Goal: Information Seeking & Learning: Learn about a topic

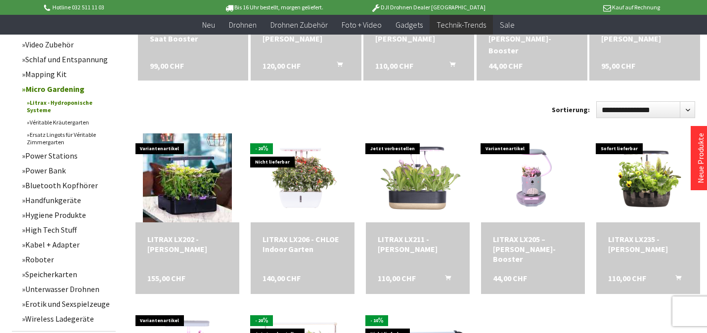
scroll to position [237, 0]
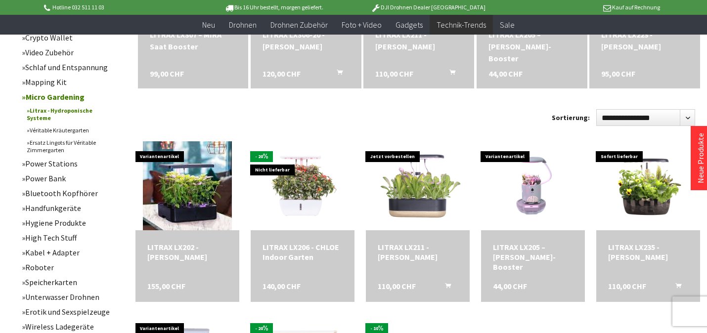
click at [54, 94] on link "Micro Gardening" at bounding box center [66, 96] width 99 height 15
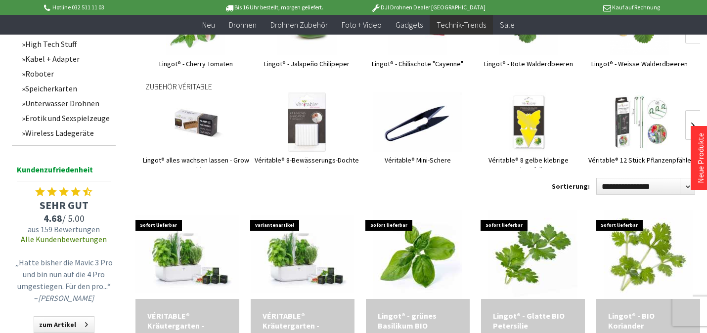
scroll to position [655, 0]
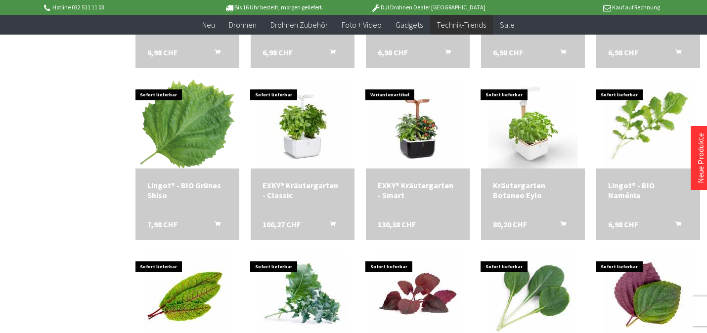
scroll to position [2383, 0]
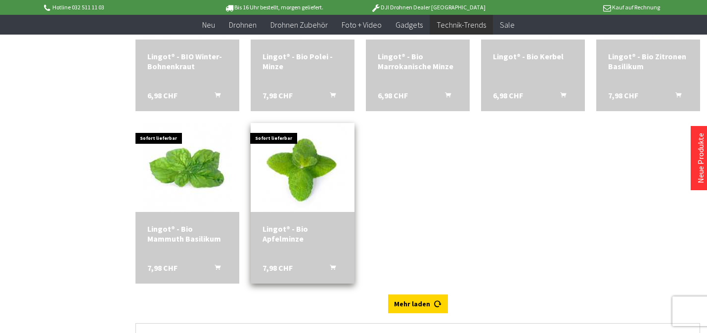
scroll to position [3090, 0]
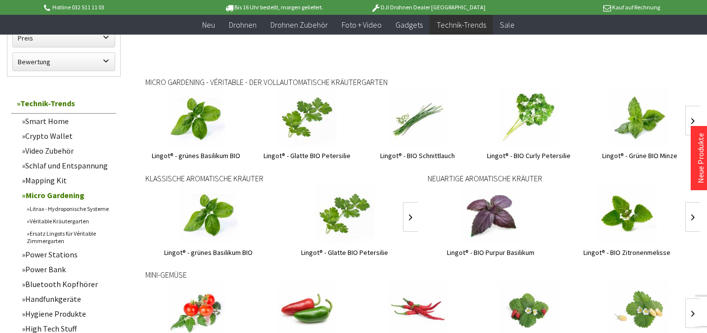
scroll to position [370, 0]
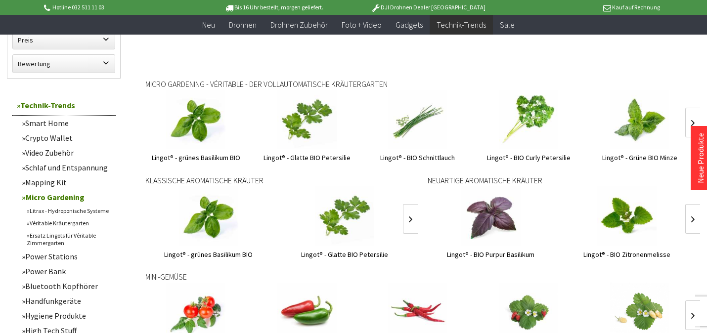
click at [64, 222] on link "Véritable Kräutergarten" at bounding box center [69, 223] width 94 height 12
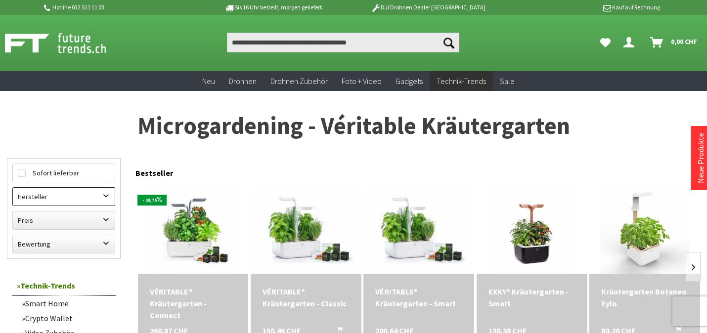
click at [107, 199] on label "Hersteller" at bounding box center [64, 197] width 102 height 18
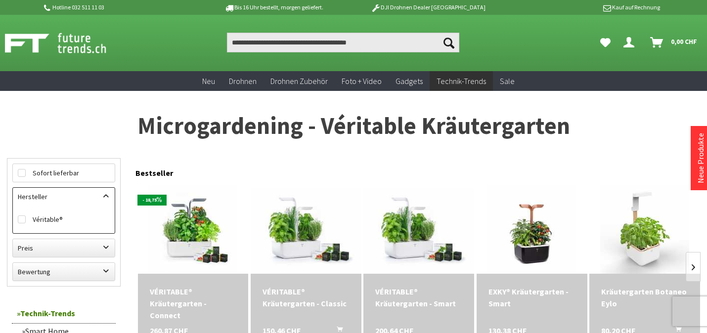
click at [107, 126] on h1 "Microgardening - Véritable Kräutergarten" at bounding box center [353, 126] width 693 height 25
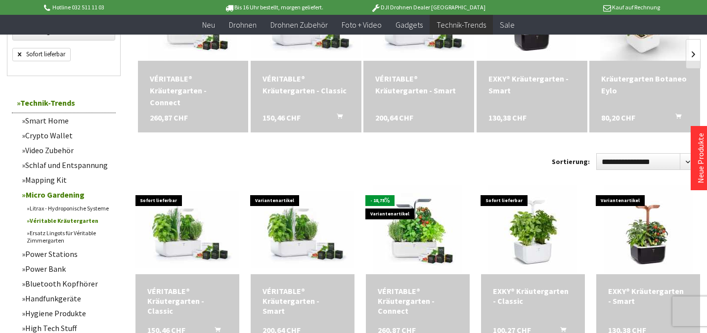
scroll to position [196, 0]
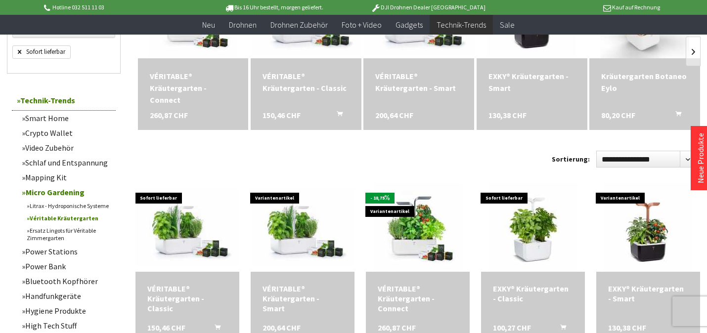
click at [189, 82] on div "VÉRITABLE® Kräutergarten - Connect" at bounding box center [193, 88] width 87 height 36
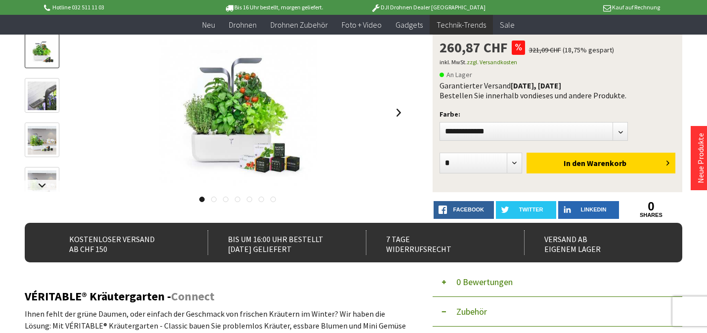
scroll to position [111, 0]
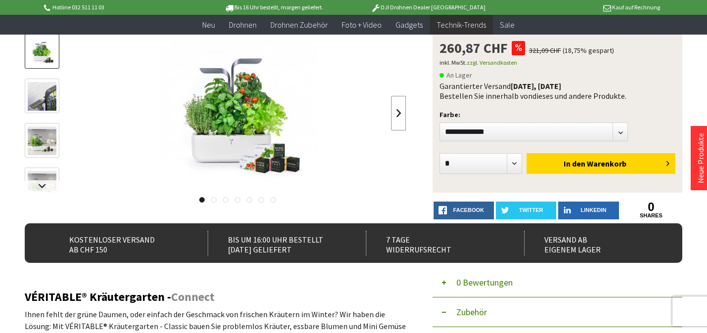
click at [400, 116] on link at bounding box center [398, 113] width 15 height 35
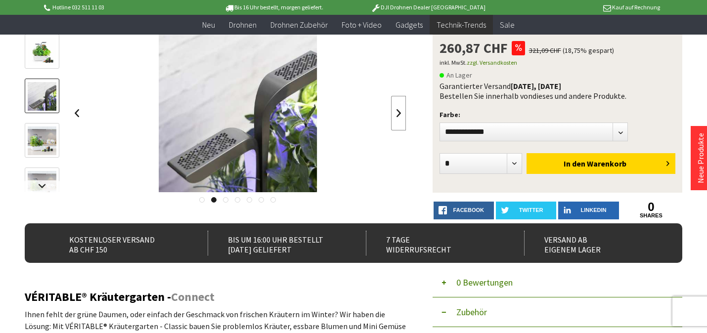
click at [400, 116] on link at bounding box center [398, 113] width 15 height 35
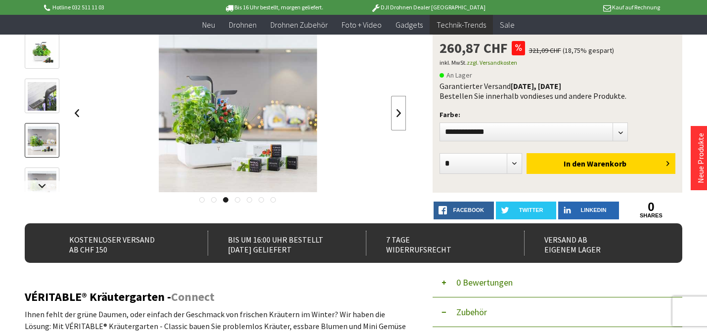
click at [400, 116] on link at bounding box center [398, 113] width 15 height 35
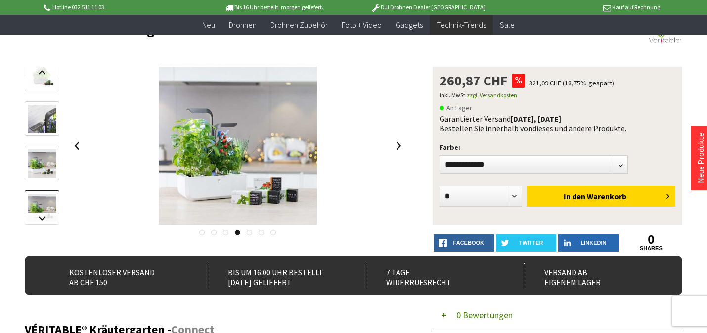
scroll to position [78, 0]
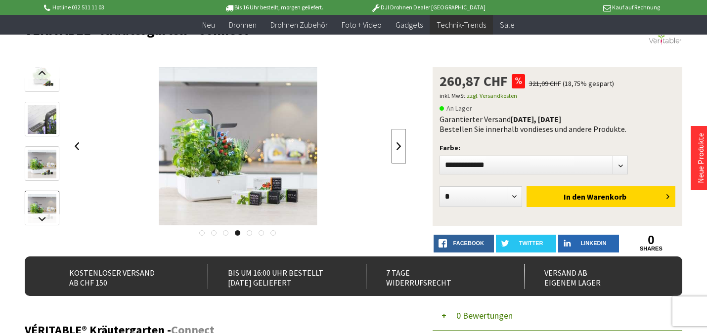
click at [397, 149] on link at bounding box center [398, 146] width 15 height 35
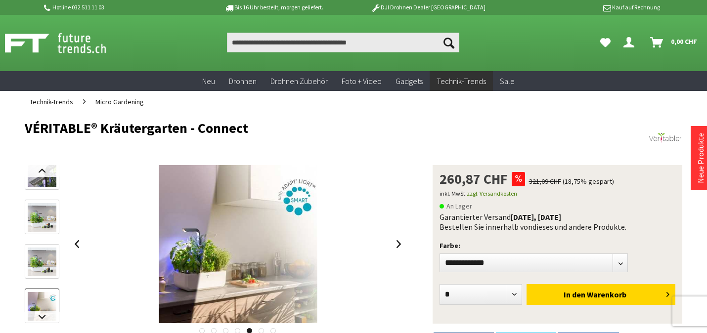
scroll to position [0, 0]
